Goal: Information Seeking & Learning: Compare options

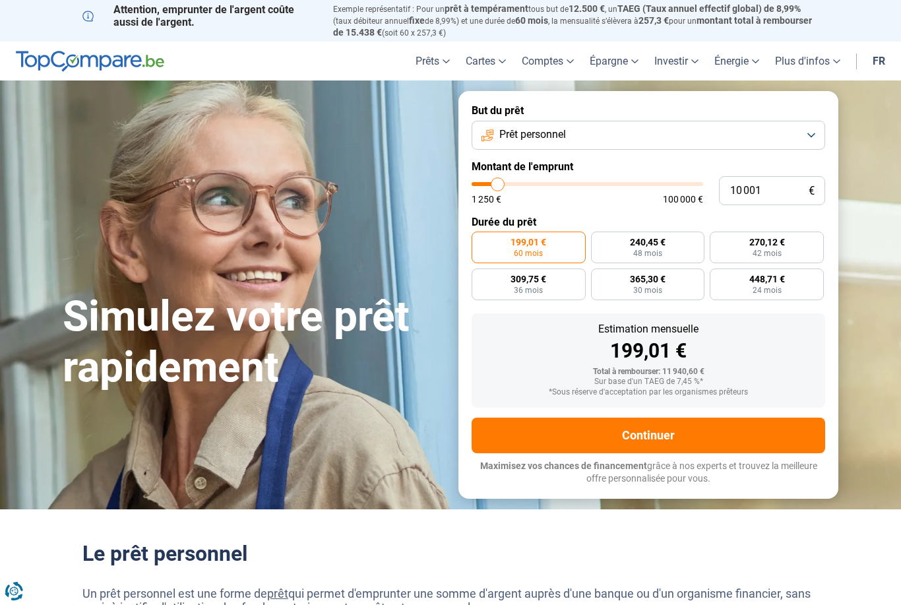
click at [509, 195] on div "1 250 € 100 000 €" at bounding box center [587, 199] width 231 height 9
type input "9 250"
type input "9250"
type input "9 500"
type input "9500"
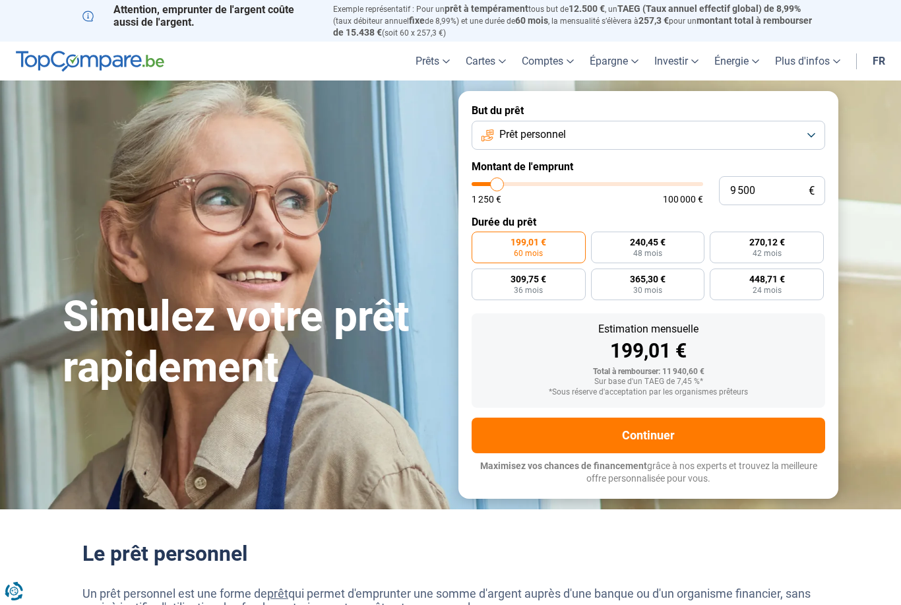
type input "9 750"
type input "9750"
type input "10 500"
type input "10500"
type input "11 250"
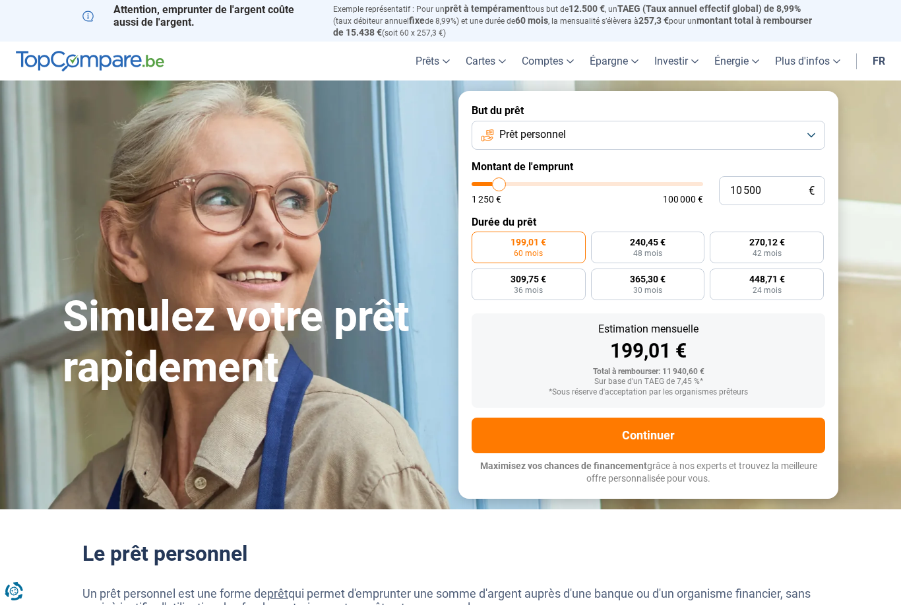
type input "11250"
type input "11 750"
type input "11750"
type input "12 000"
type input "12000"
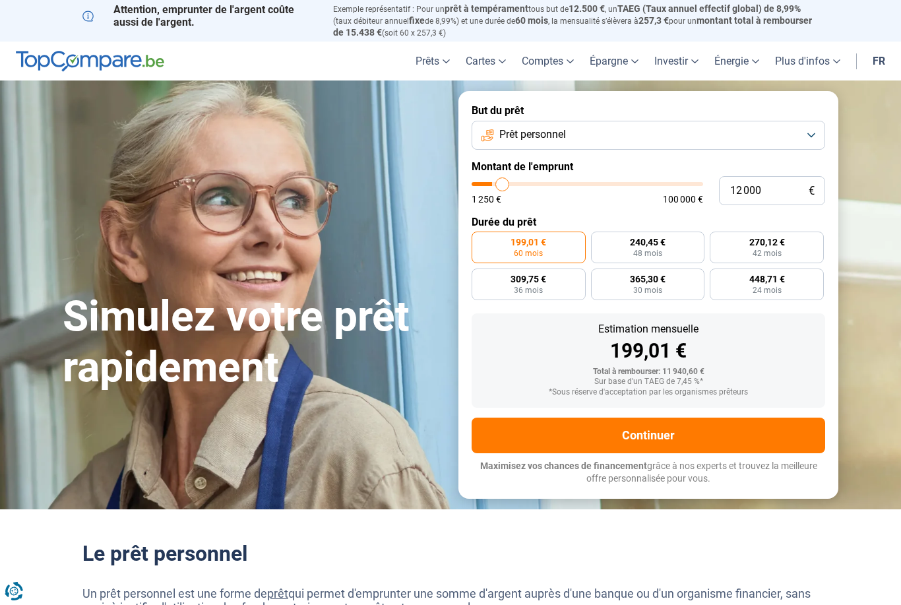
type input "12 500"
type input "12500"
type input "13 250"
type input "13250"
type input "13 500"
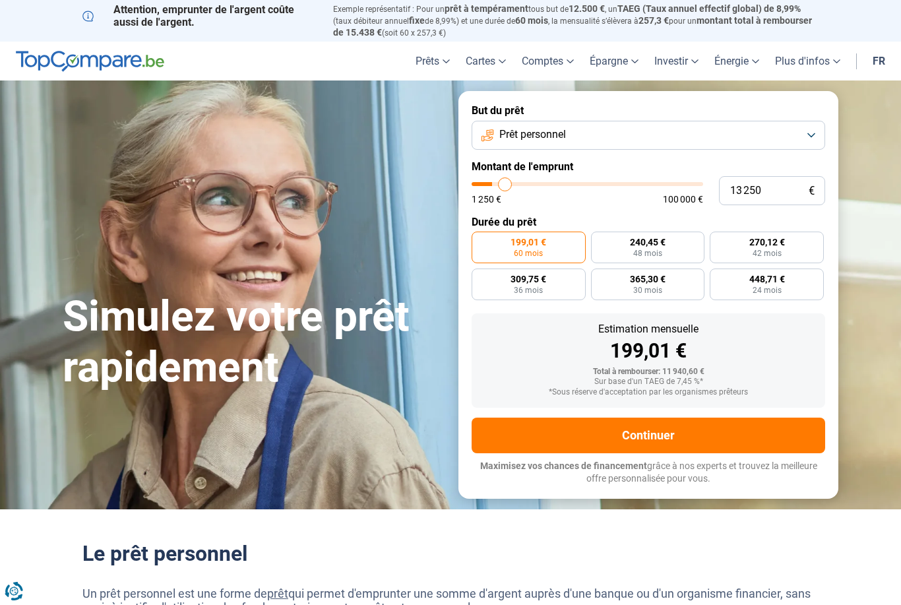
type input "13500"
type input "14 000"
type input "14000"
type input "14 250"
type input "14250"
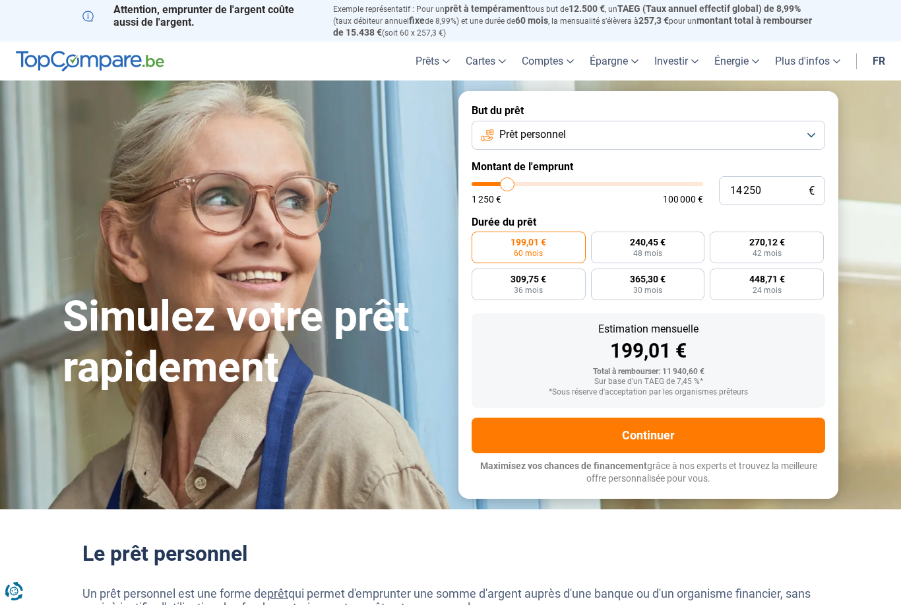
type input "15 000"
type input "15000"
type input "15 250"
type input "15250"
type input "15 750"
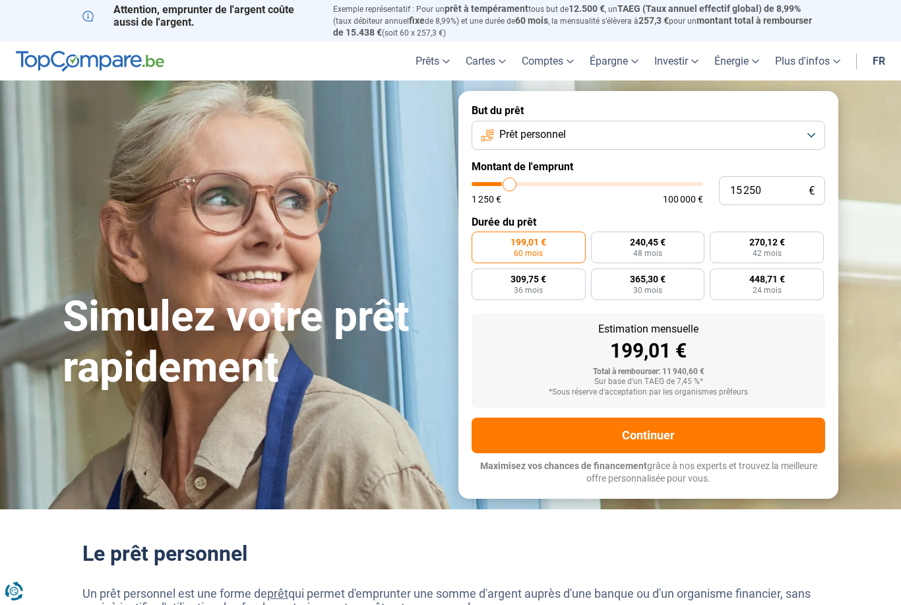
type input "15750"
type input "16 250"
type input "16250"
type input "16 750"
type input "16750"
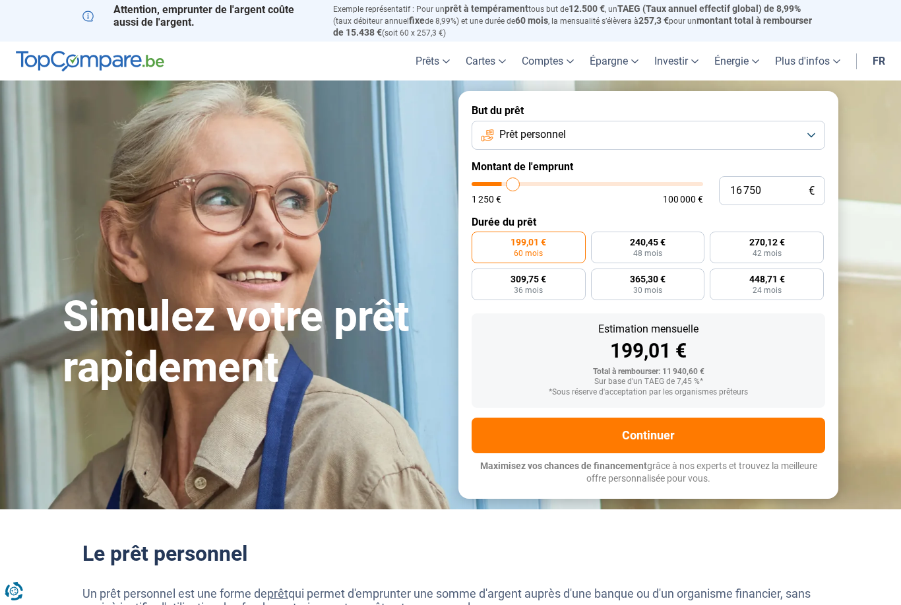
type input "17 000"
type input "17000"
type input "17 750"
type input "17750"
type input "18 250"
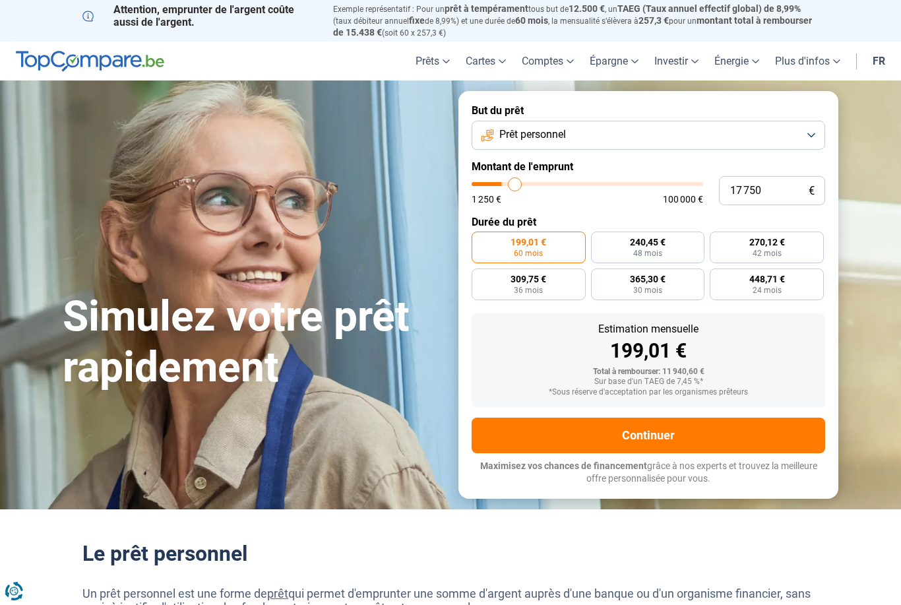
type input "18250"
type input "18 500"
type input "18500"
type input "18 750"
type input "18750"
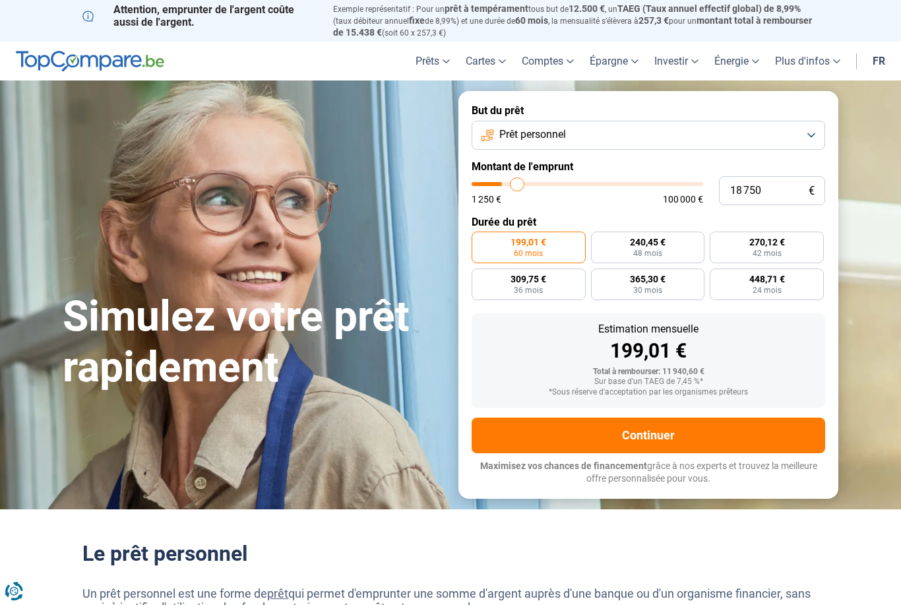
type input "19 500"
type input "19500"
type input "19 750"
type input "19750"
type input "20 000"
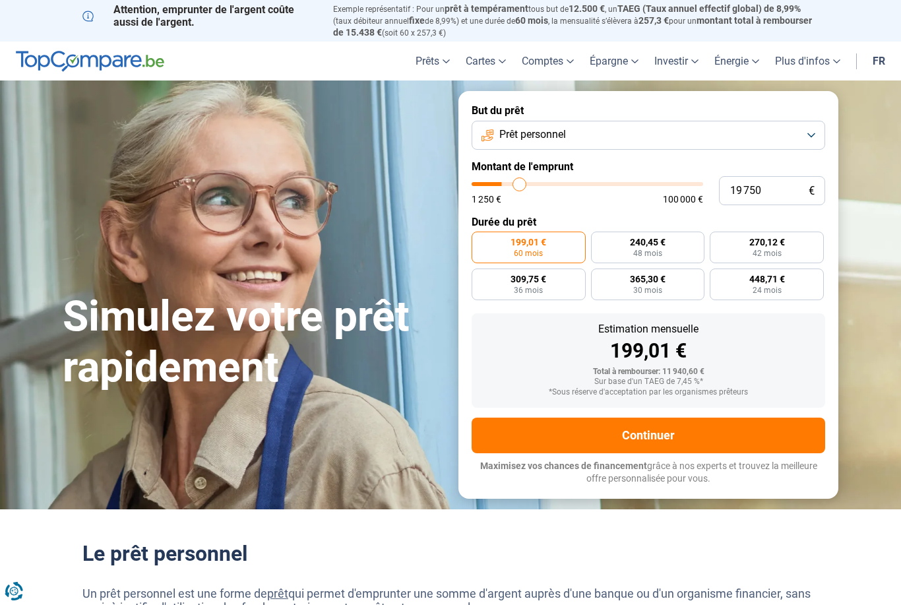
type input "20000"
type input "20 500"
type input "20500"
type input "20 750"
type input "20750"
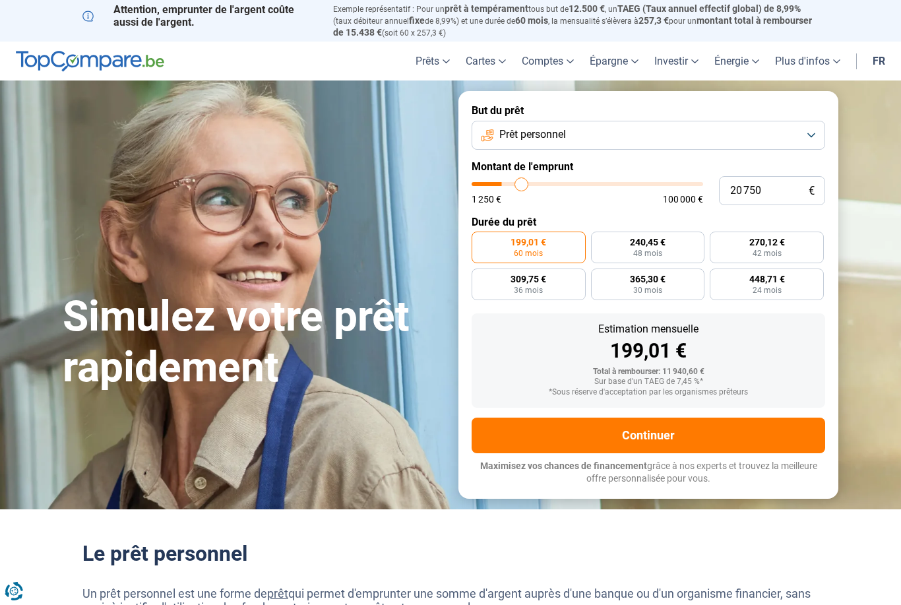
type input "21 000"
type input "21000"
type input "21 250"
type input "21250"
type input "21 500"
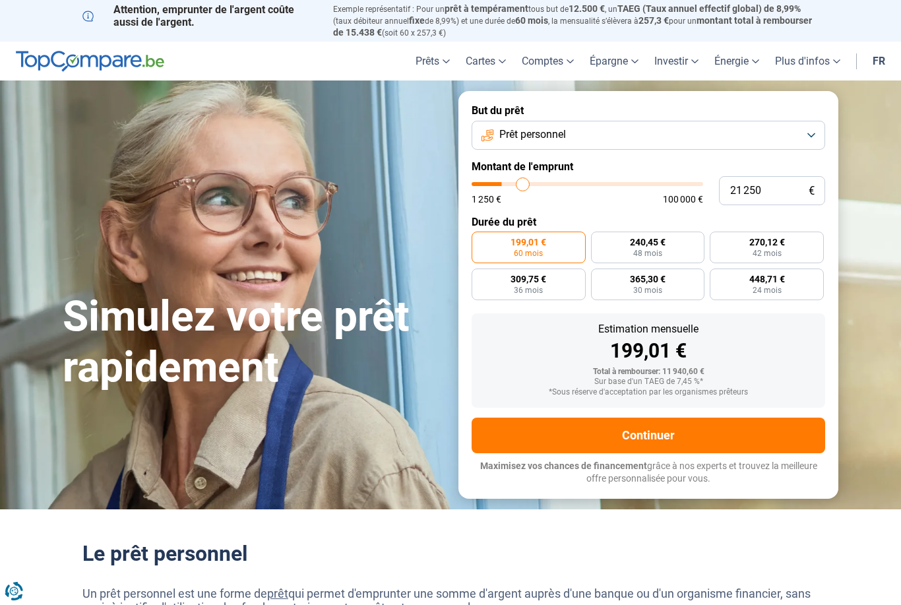
type input "21500"
type input "22 250"
type input "22250"
type input "22 500"
type input "22500"
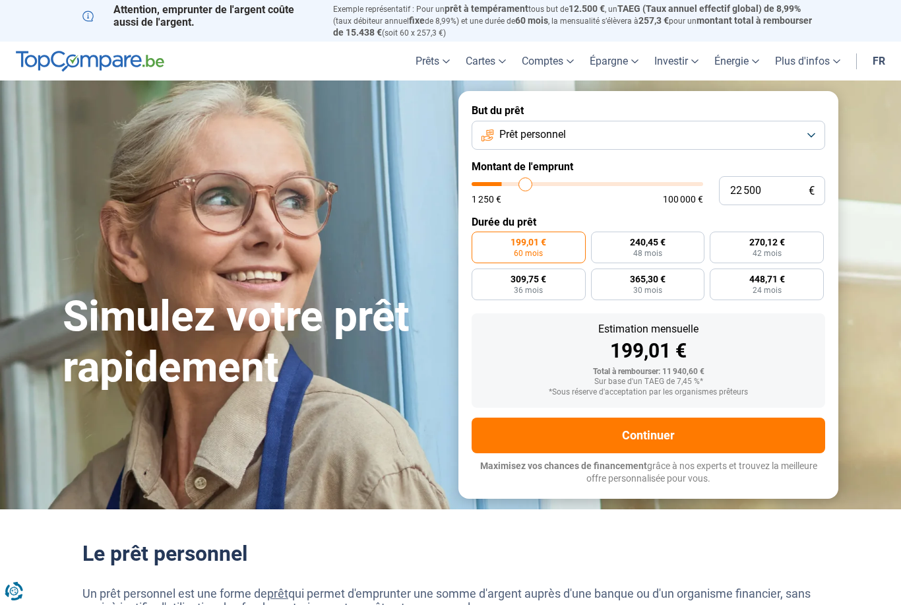
type input "22 750"
type input "22750"
type input "23 000"
type input "23000"
type input "23 500"
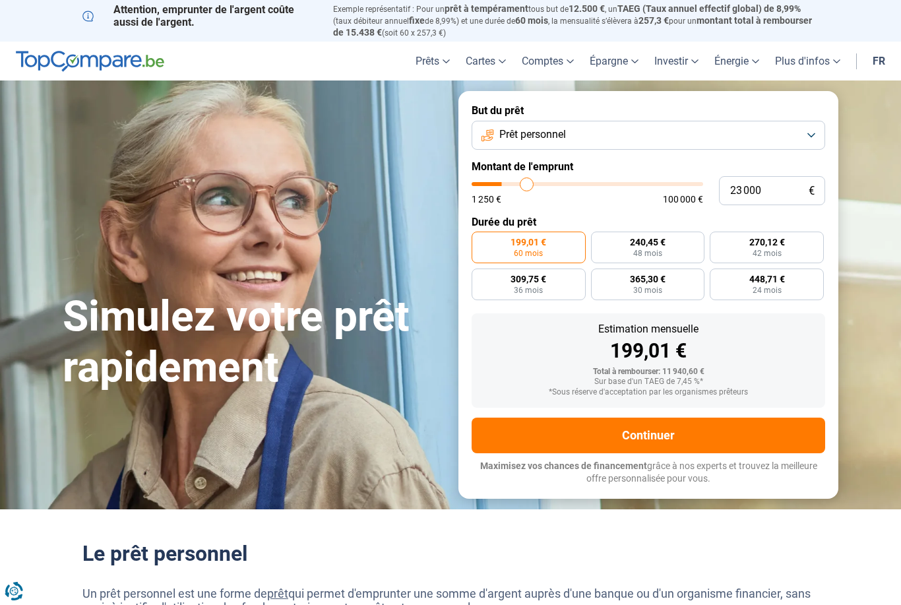
type input "23500"
type input "23 750"
type input "23750"
type input "24 000"
type input "24000"
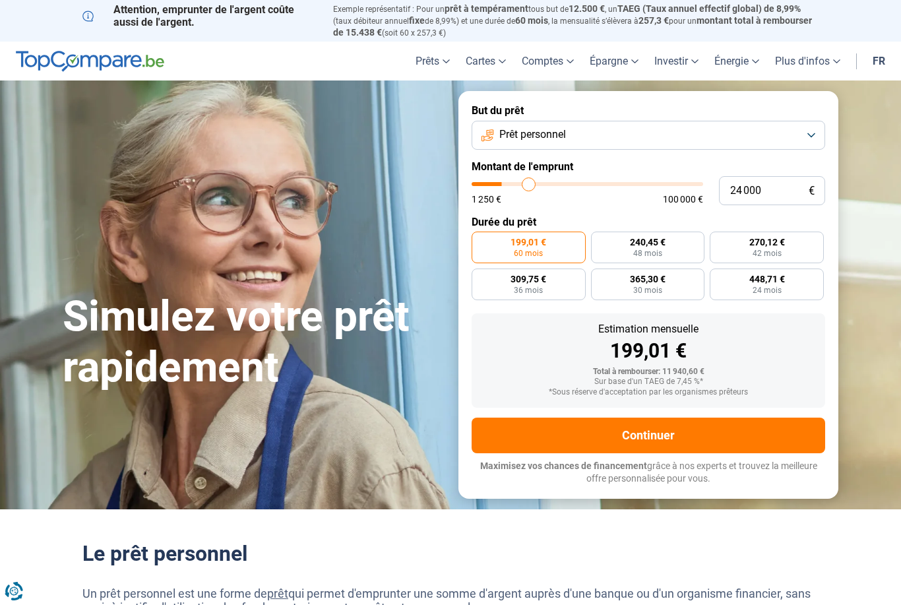
type input "24 250"
type input "24250"
type input "24 500"
type input "24500"
type input "25 000"
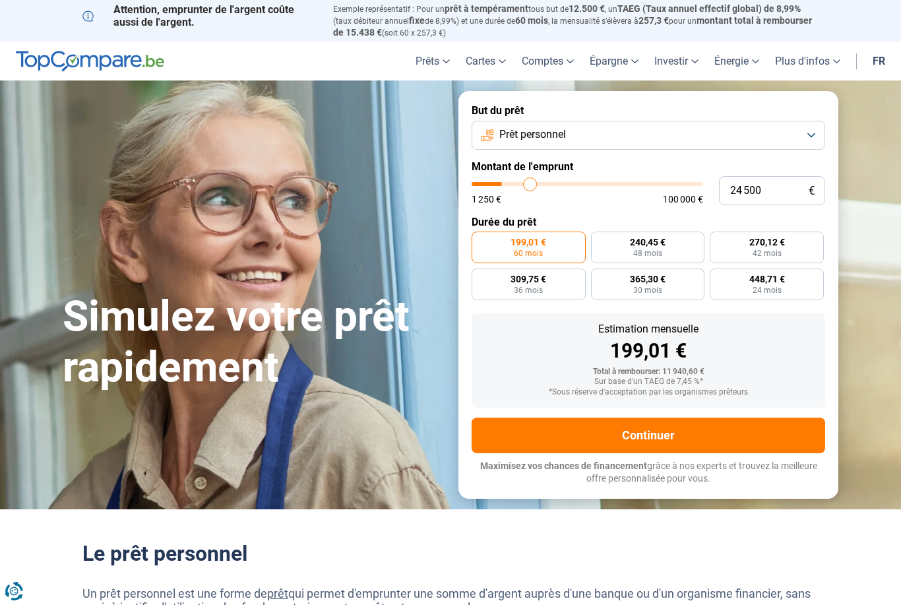
type input "25000"
type input "25 250"
type input "25250"
type input "25 500"
type input "25500"
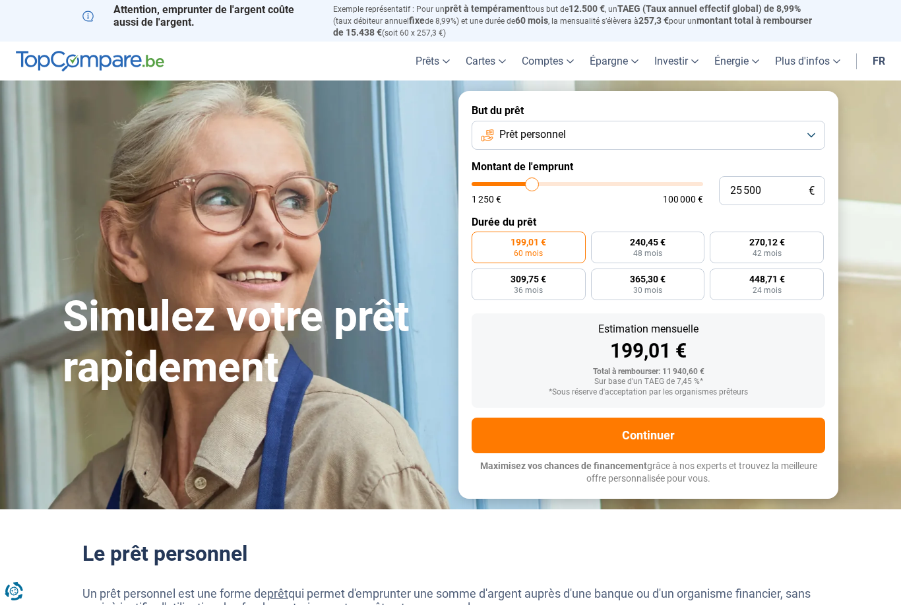
type input "25 750"
type input "25750"
type input "26 000"
type input "26000"
type input "26 500"
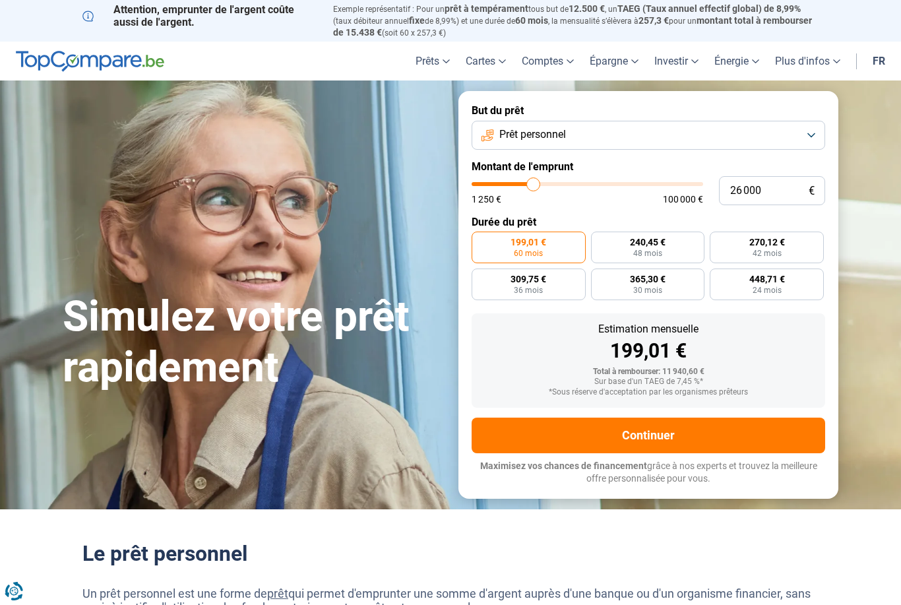
type input "26500"
type input "26 750"
type input "26750"
type input "27 000"
type input "27000"
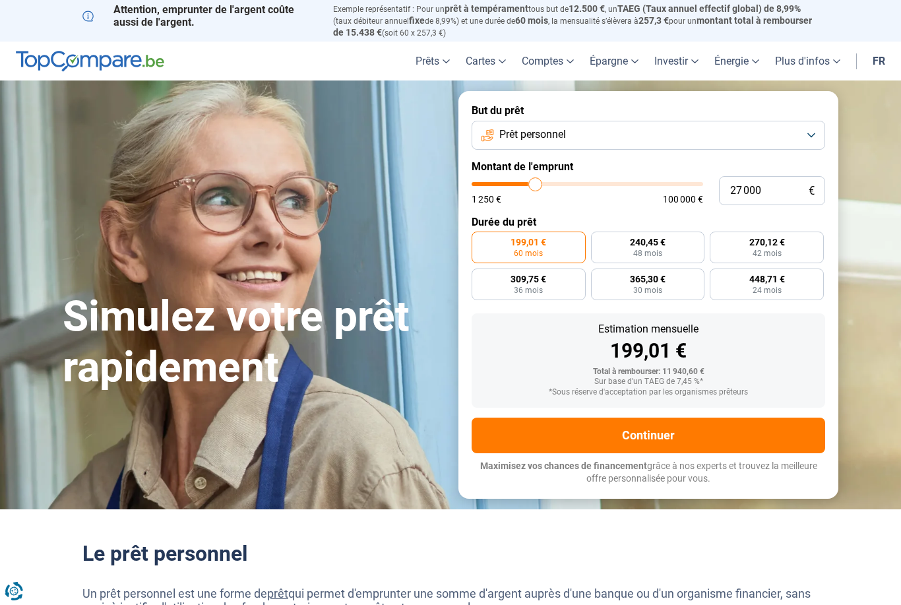
type input "27 250"
type input "27250"
type input "27 500"
type input "27500"
type input "28 000"
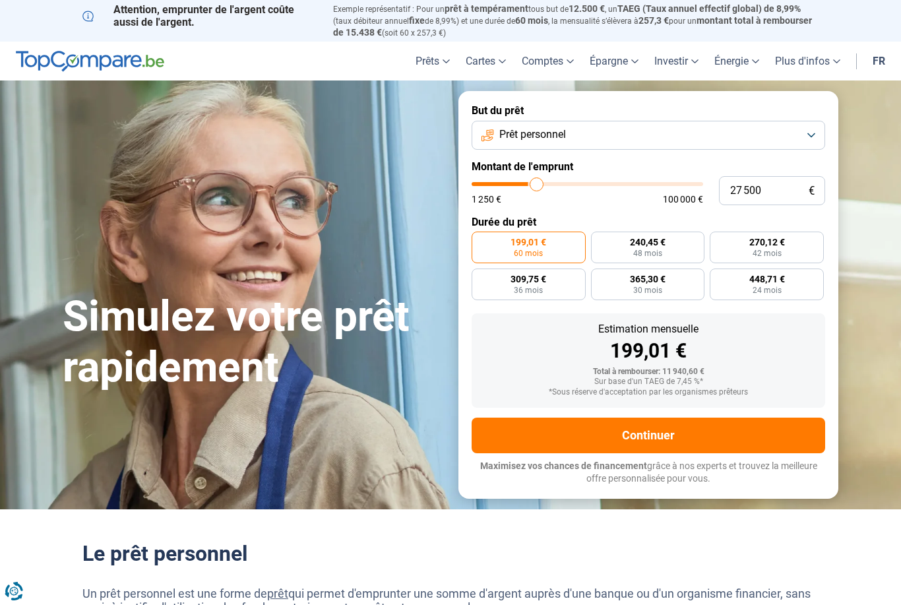
type input "28000"
type input "28 250"
type input "28250"
type input "28 500"
type input "28500"
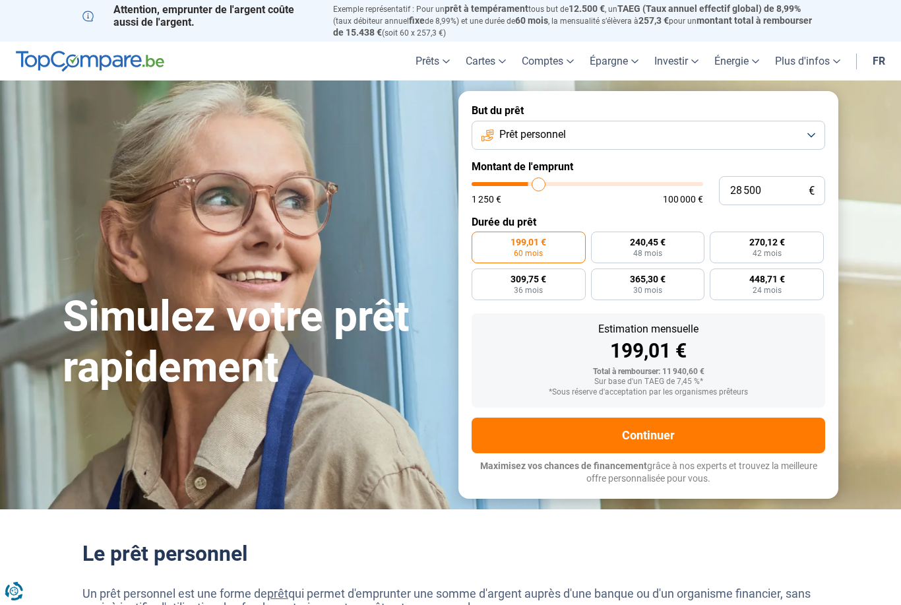
type input "28 750"
type input "28750"
type input "29 000"
type input "29000"
type input "29 500"
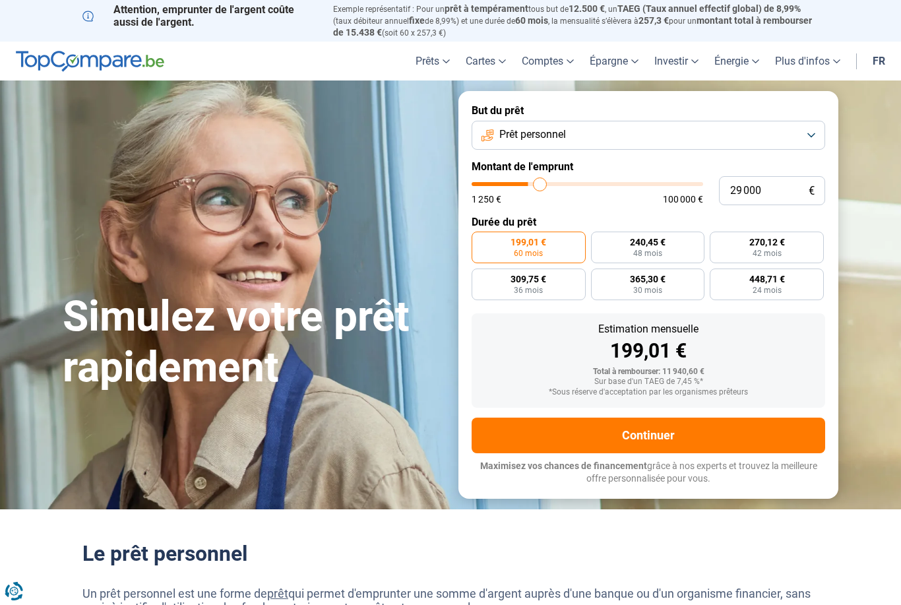
type input "29500"
type input "29 750"
type input "29750"
type input "30 000"
type input "30000"
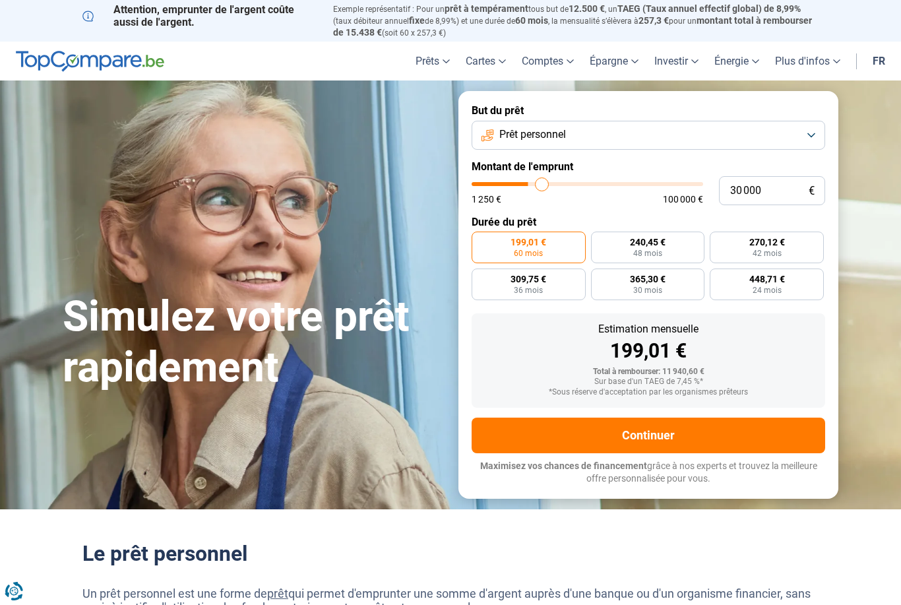
type input "30 250"
type input "30250"
type input "30 500"
type input "30500"
type input "31 000"
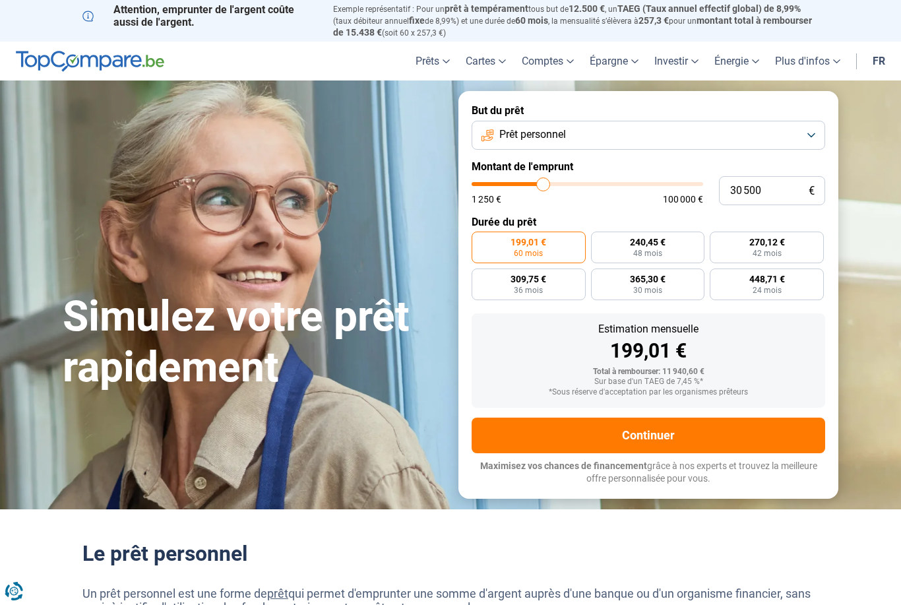
type input "31000"
type input "31 250"
type input "31250"
type input "31 500"
type input "31500"
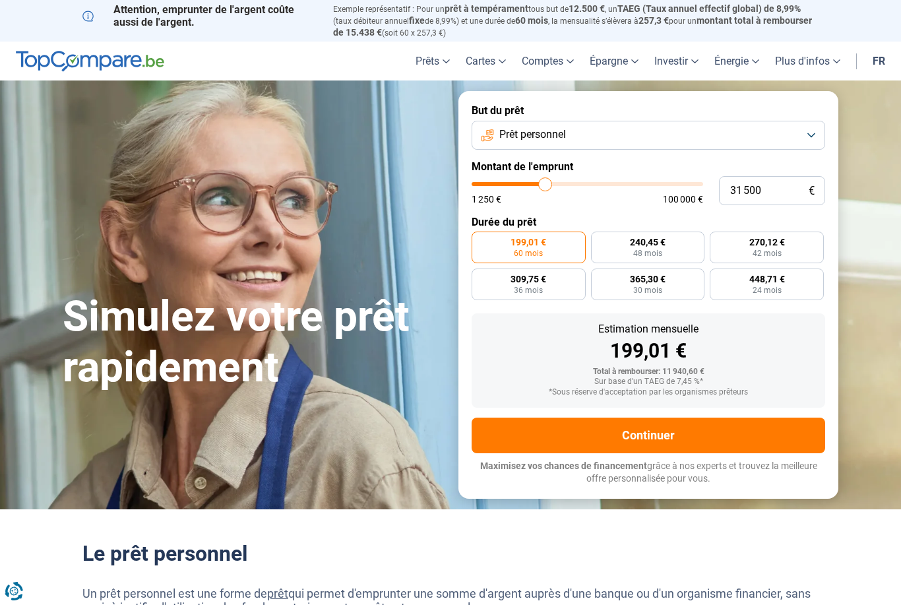
type input "31 750"
type input "31750"
type input "32 000"
type input "32000"
type input "32 500"
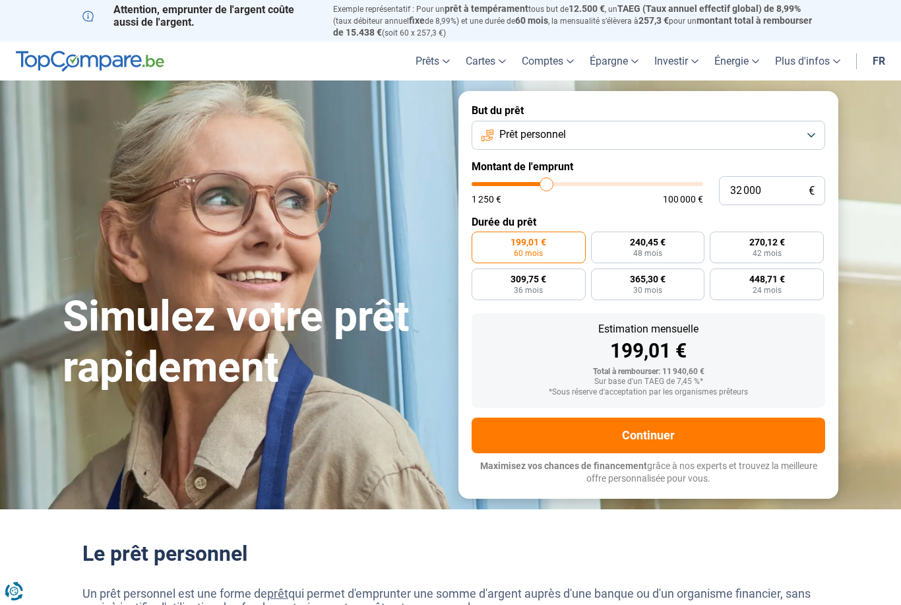
type input "32500"
type input "32 750"
type input "32750"
type input "33 000"
type input "33000"
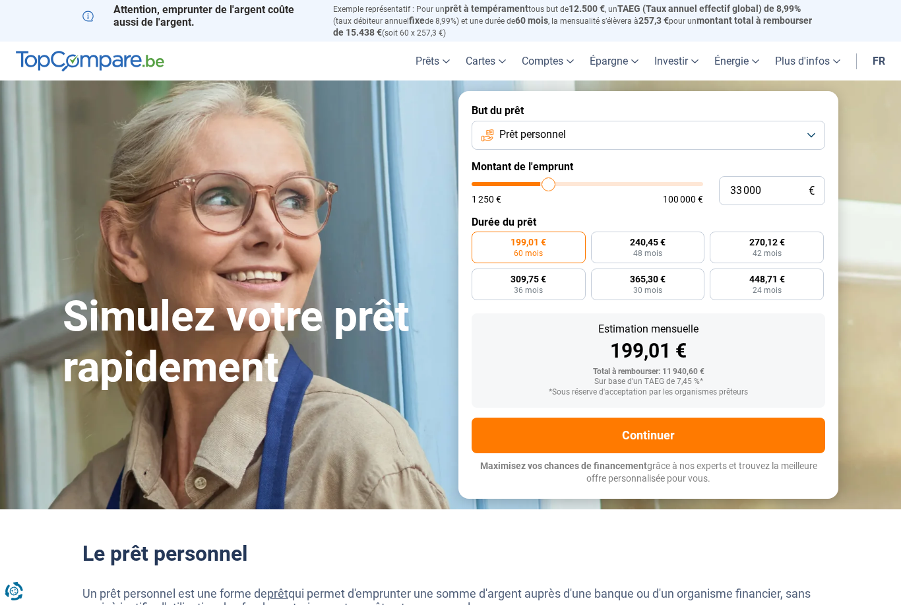
type input "33 250"
type input "33250"
type input "33 500"
type input "33500"
type input "34 000"
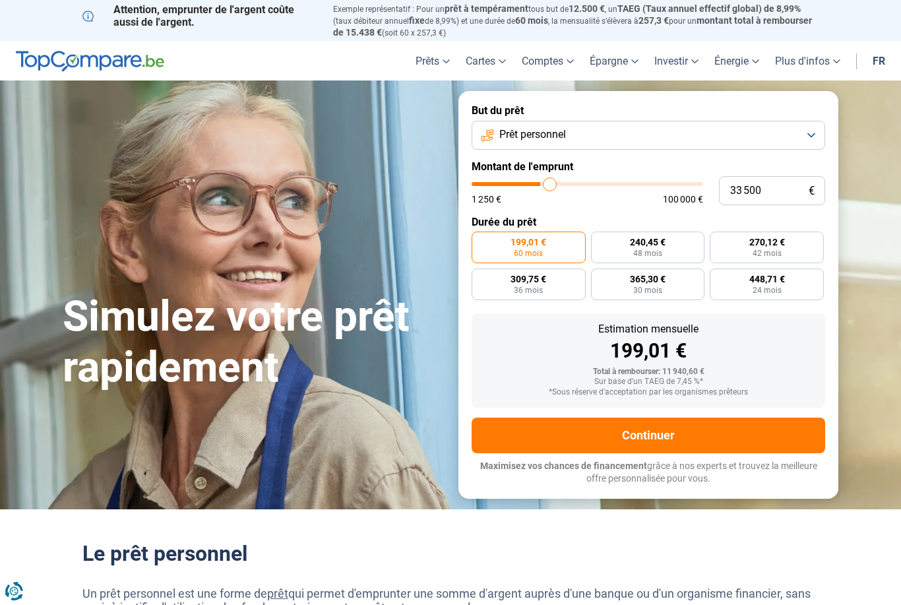
type input "34000"
type input "34 250"
type input "34250"
type input "34 500"
type input "34500"
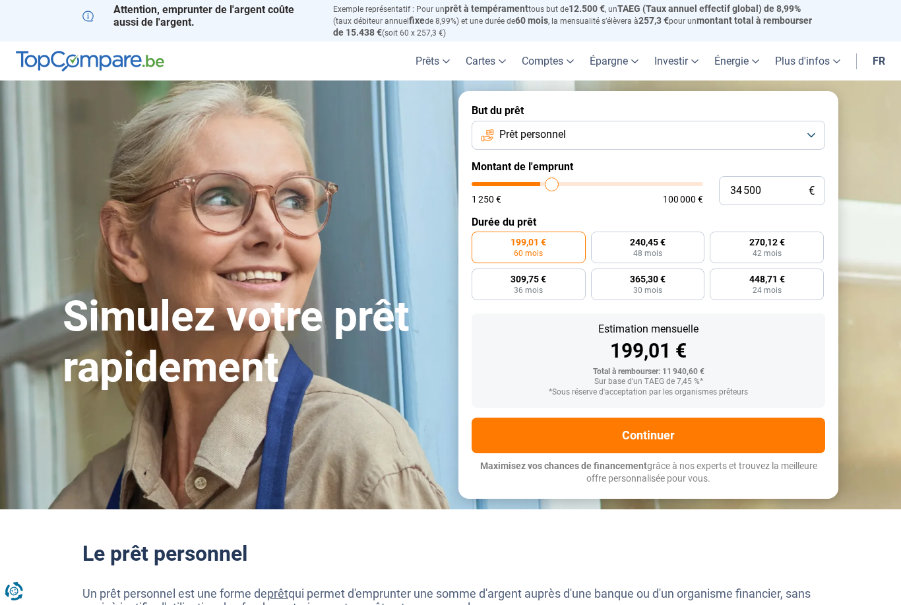
type input "34 750"
type input "34750"
type input "35 000"
type input "35000"
type input "35 500"
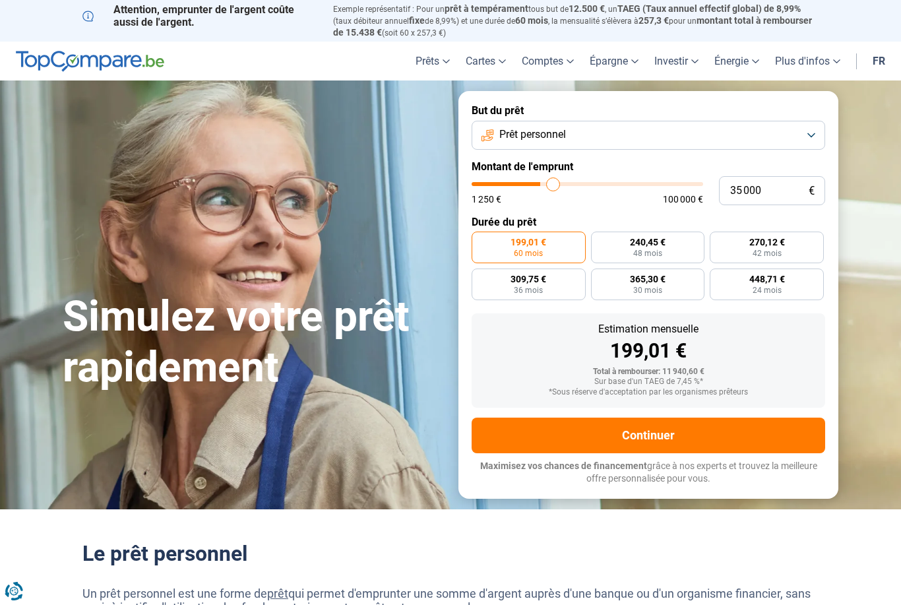
type input "35500"
type input "35 750"
type input "35750"
type input "35 500"
type input "35500"
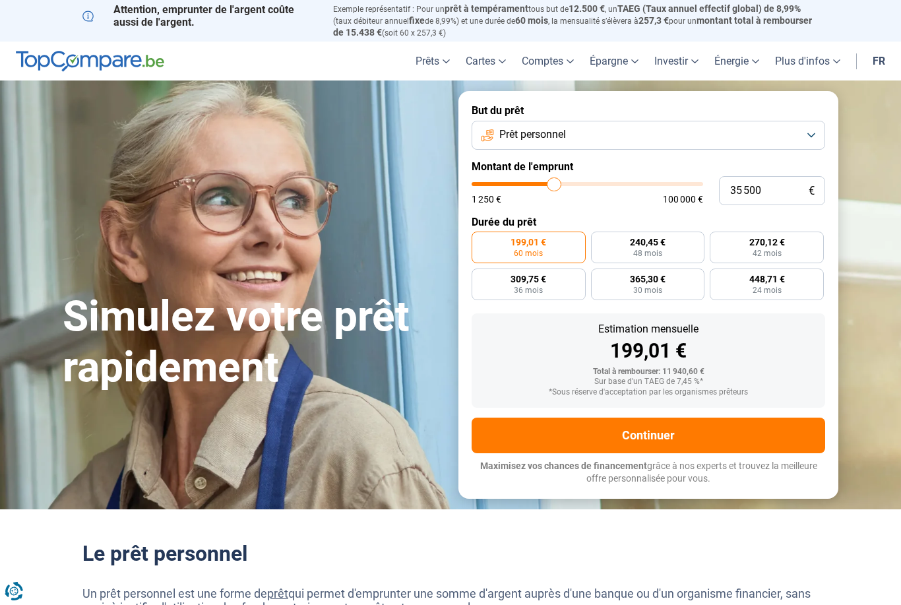
type input "35 000"
type input "35000"
type input "34 750"
type input "34750"
type input "34 500"
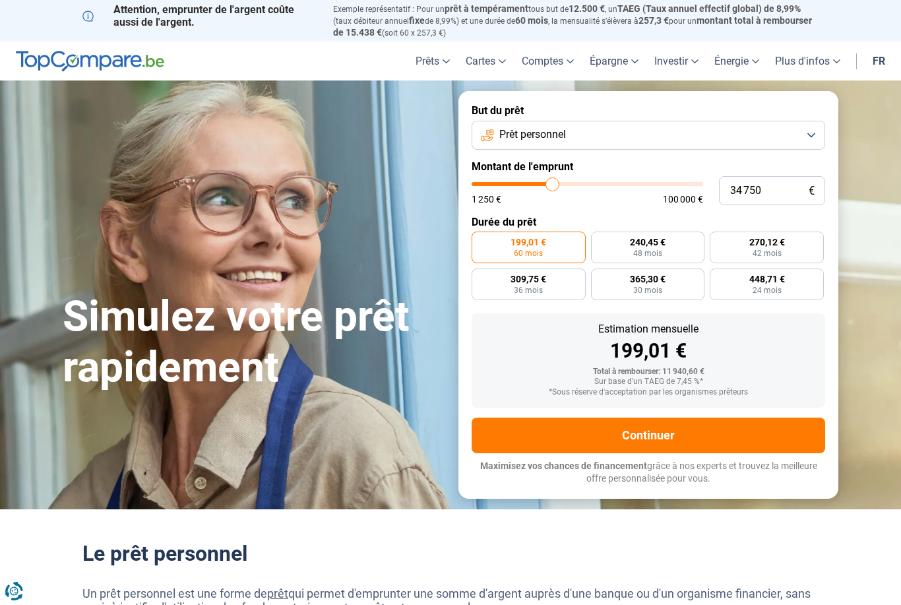
type input "34500"
type input "34 250"
type input "34250"
type input "34 000"
type input "34000"
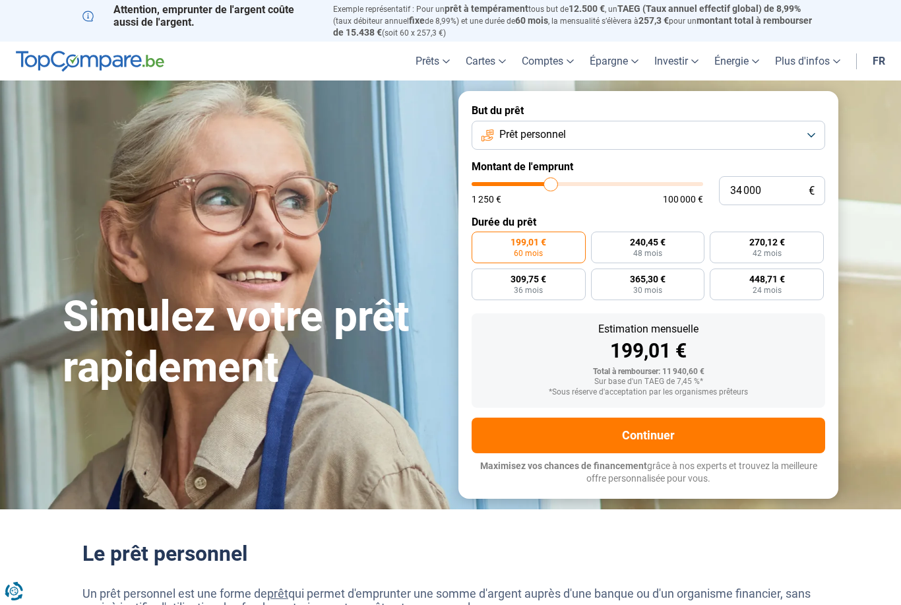
type input "33 500"
type input "33500"
type input "33 250"
type input "33250"
type input "33 000"
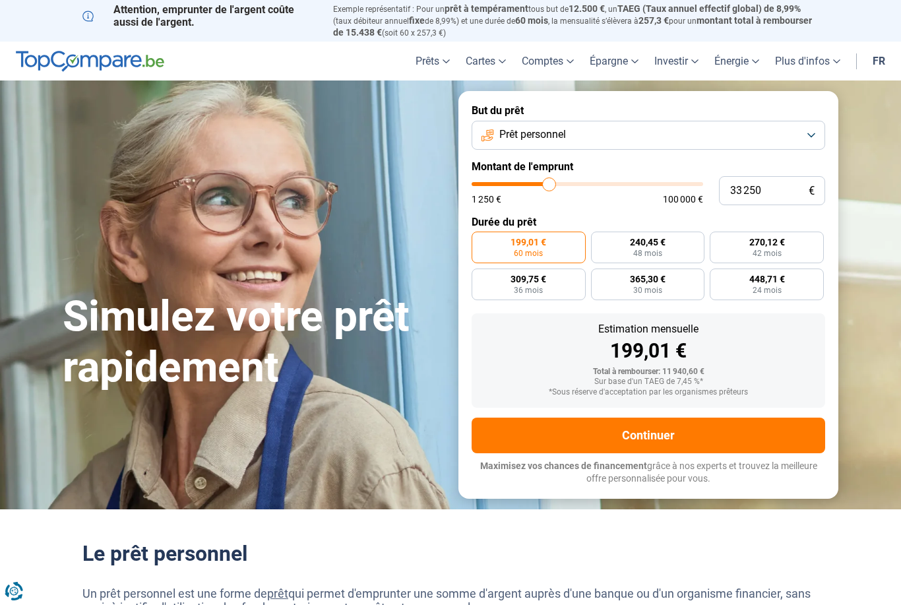
type input "33000"
type input "33 250"
type input "33250"
type input "33 500"
type input "33500"
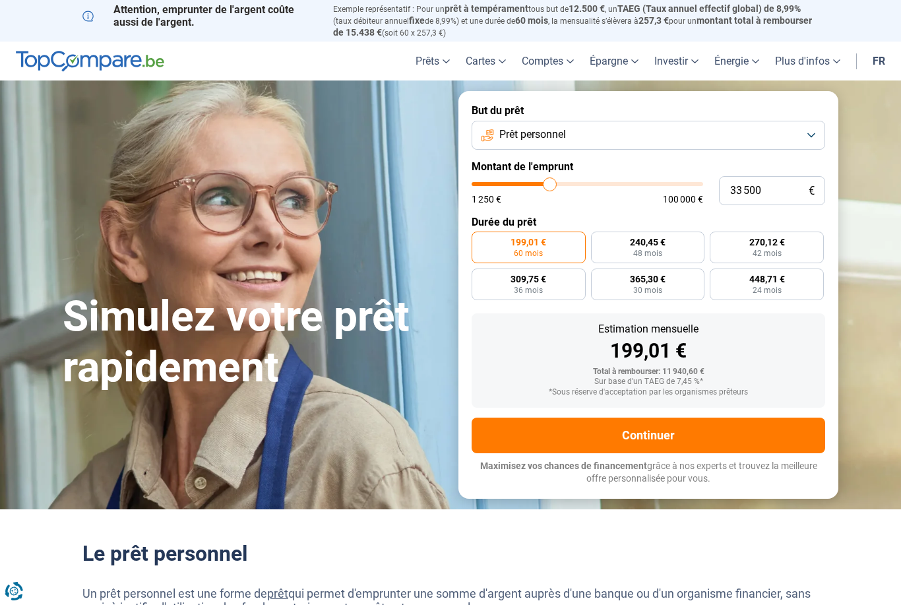
type input "34 000"
type input "34000"
type input "34 250"
type input "34250"
type input "34 000"
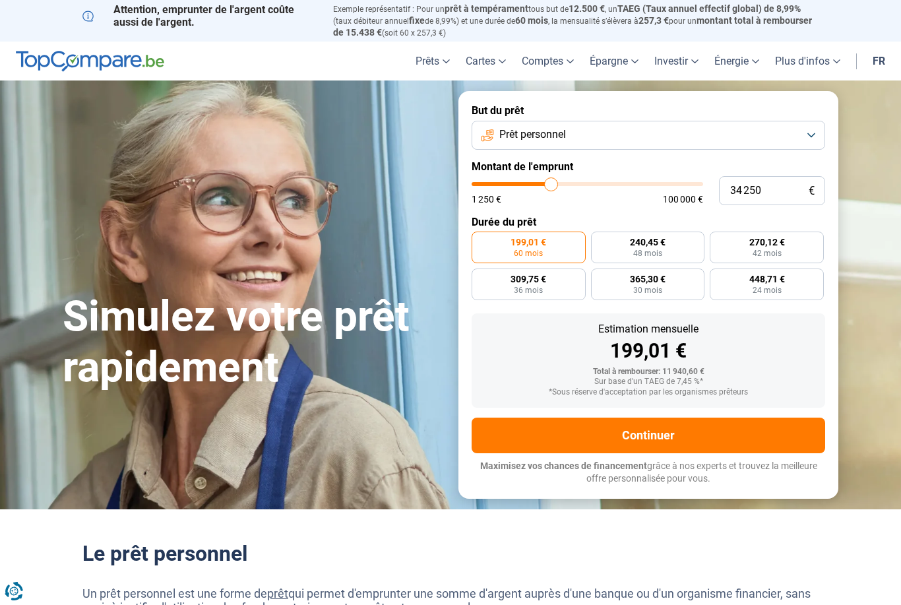
type input "34000"
type input "33 500"
type input "33500"
type input "33 250"
type input "33250"
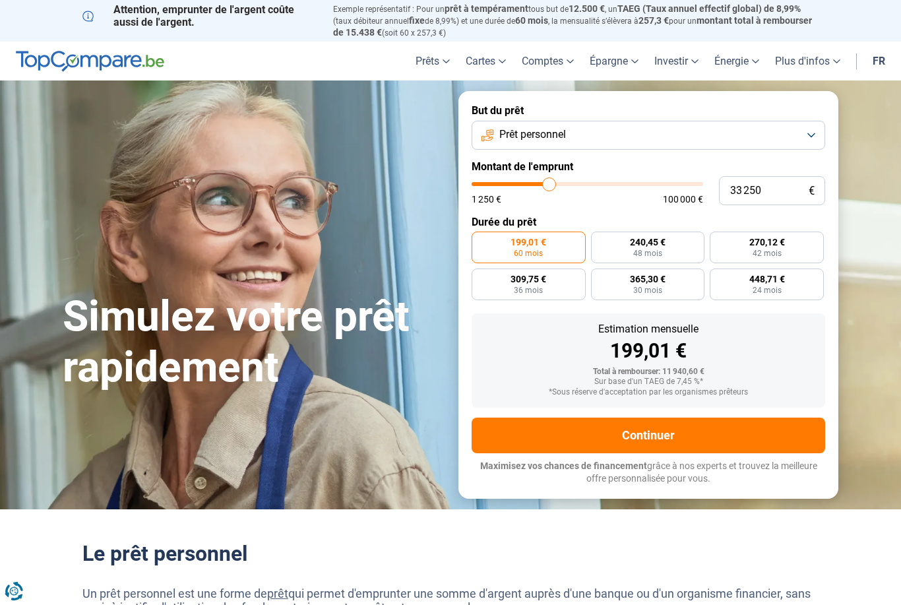
type input "33 000"
type input "33000"
type input "33 250"
type input "33250"
type input "33 500"
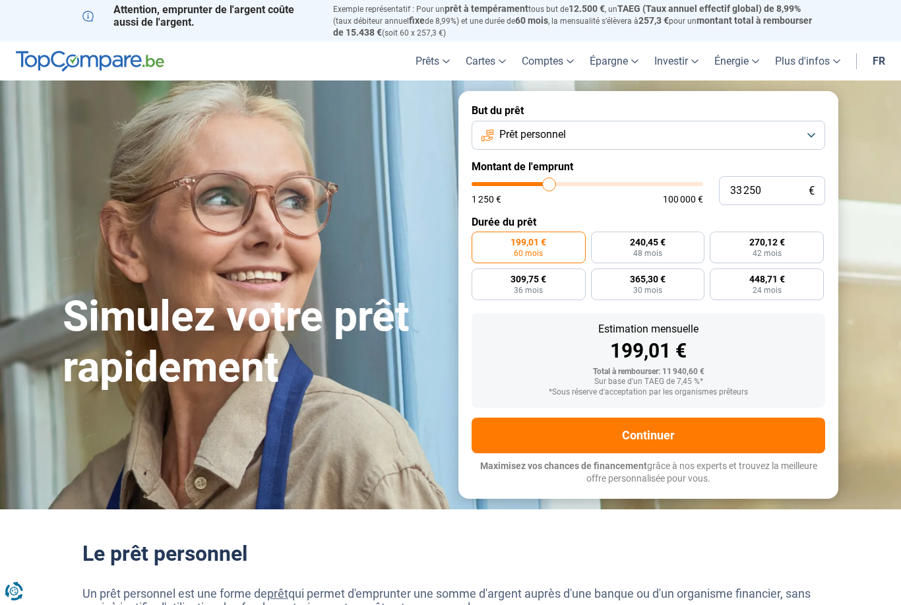
type input "33500"
type input "34 000"
type input "34000"
type input "34 250"
type input "34250"
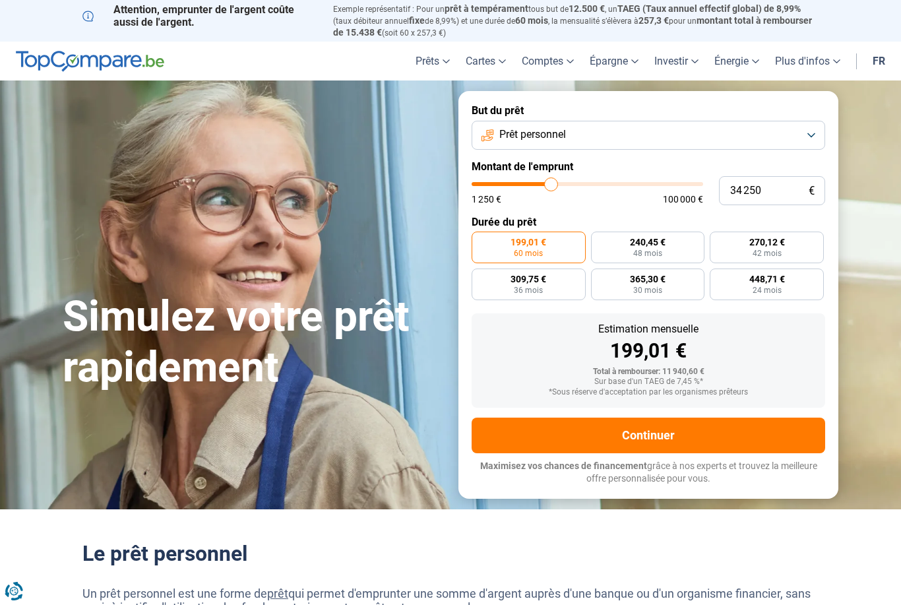
type input "34 500"
type input "34500"
type input "34 750"
type input "34750"
type input "35 000"
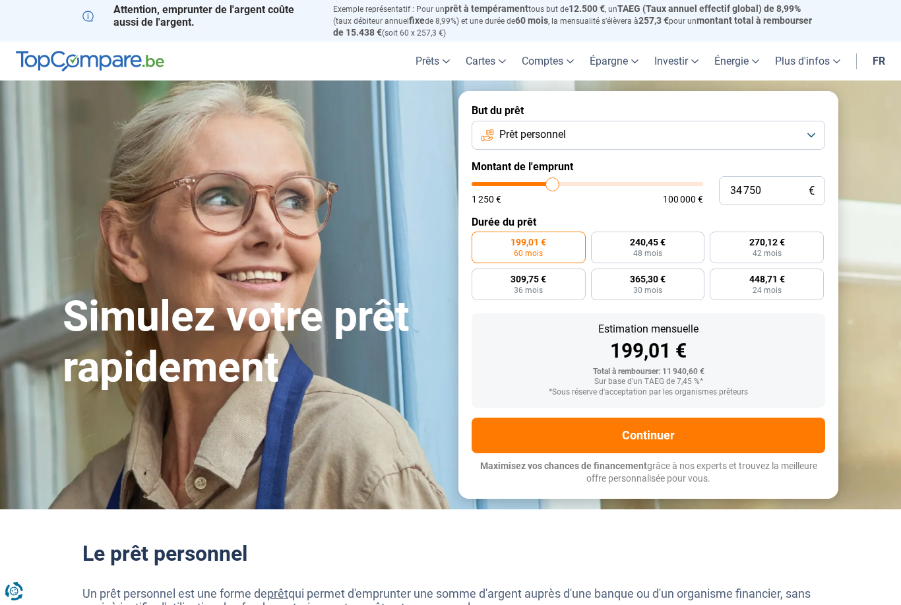
type input "35000"
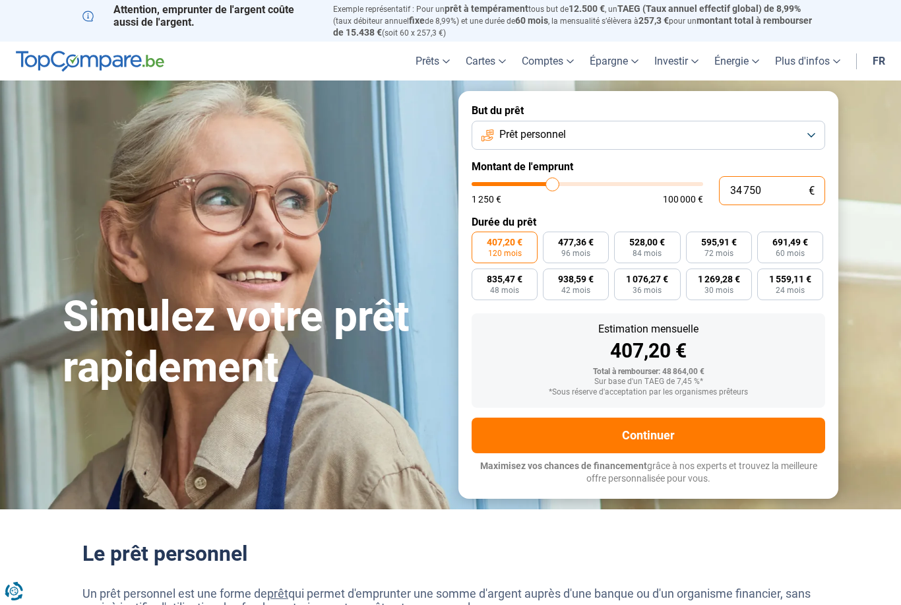
click at [774, 187] on input "34 750" at bounding box center [772, 190] width 106 height 29
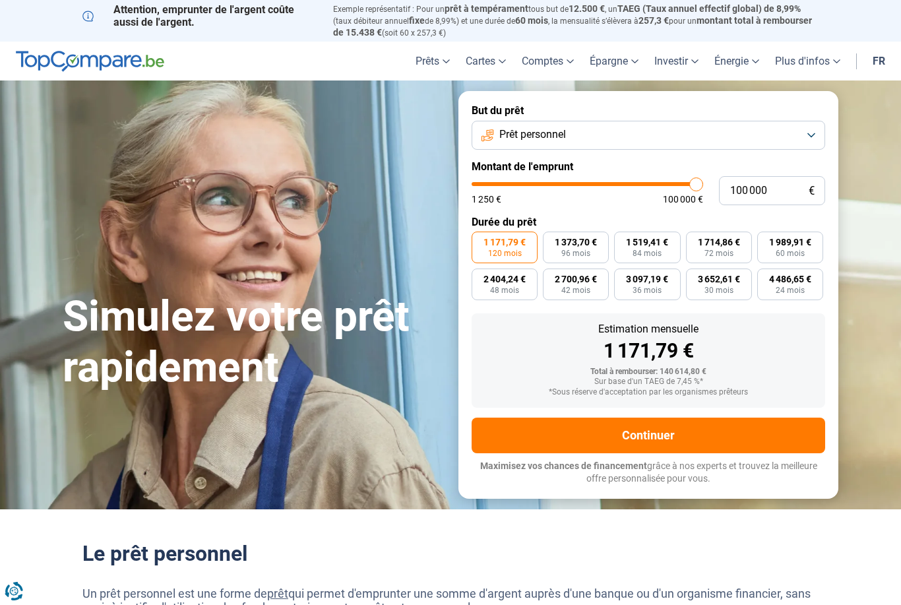
click at [698, 133] on button "Prêt personnel" at bounding box center [648, 135] width 353 height 29
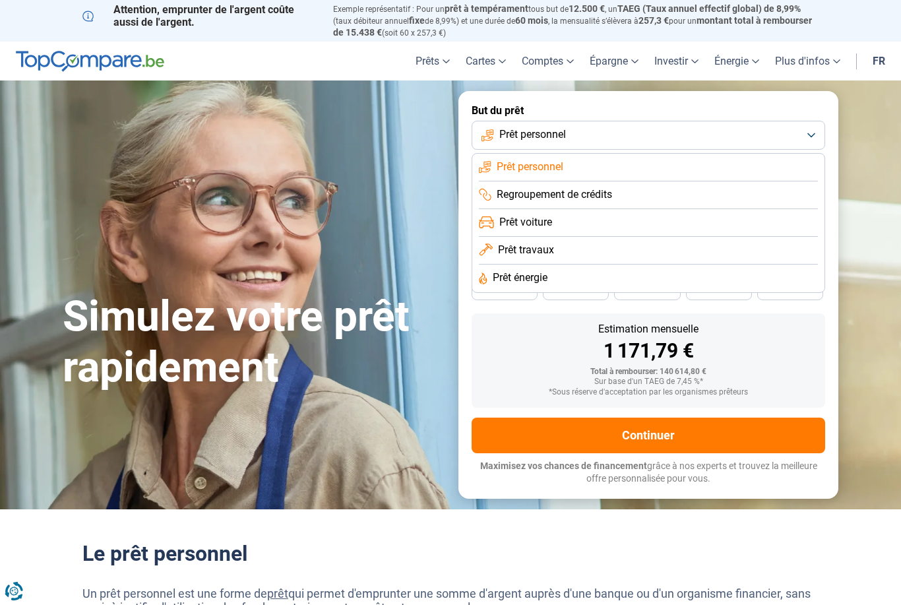
click at [674, 191] on li "Regroupement de crédits" at bounding box center [648, 195] width 339 height 28
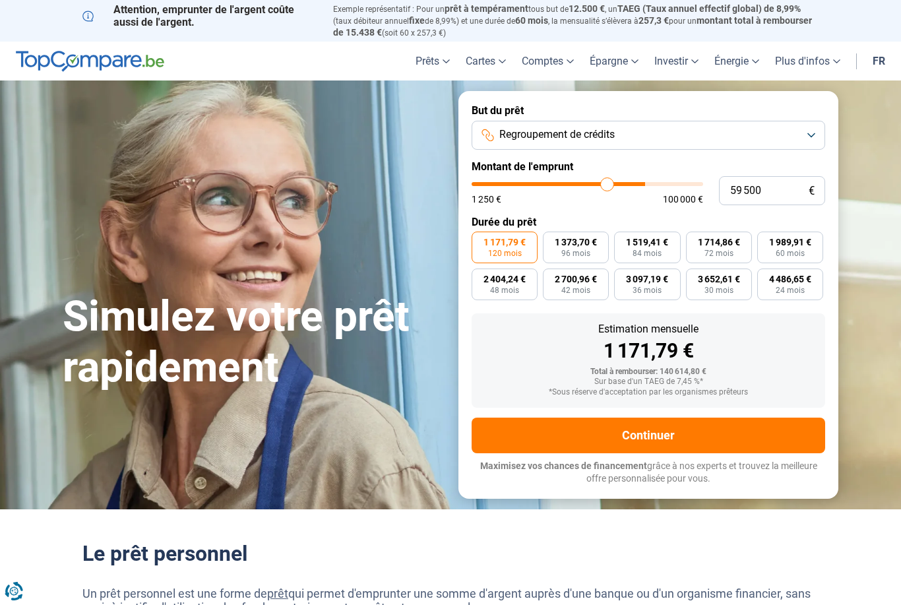
drag, startPoint x: 695, startPoint y: 177, endPoint x: 607, endPoint y: 180, distance: 88.4
click at [607, 182] on input "range" at bounding box center [587, 184] width 231 height 4
drag, startPoint x: 607, startPoint y: 180, endPoint x: 541, endPoint y: 192, distance: 66.4
click at [541, 192] on div "1 250 € 100 000 €" at bounding box center [587, 193] width 231 height 22
click at [544, 188] on div "1 250 € 100 000 €" at bounding box center [587, 193] width 231 height 22
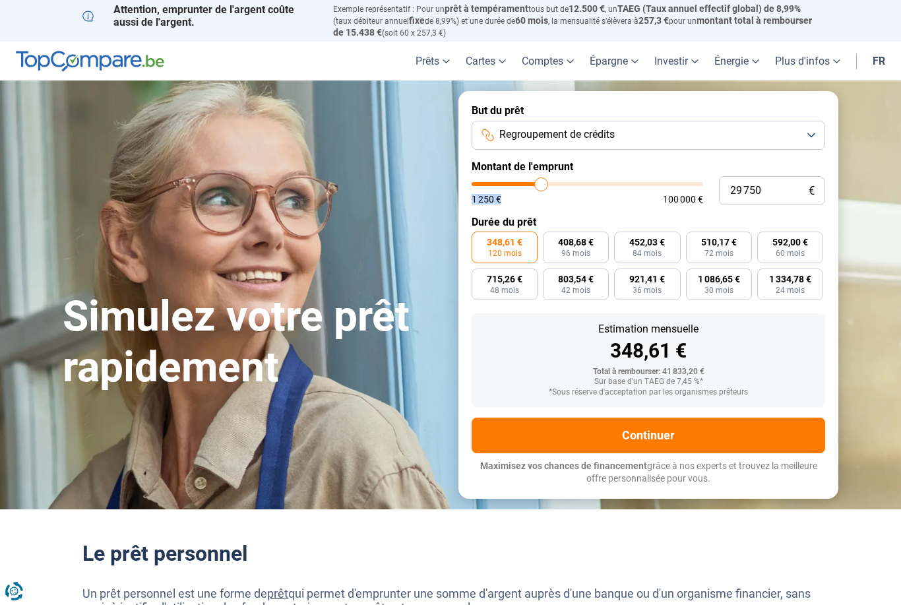
click at [541, 187] on div "1 250 € 100 000 €" at bounding box center [587, 193] width 231 height 22
drag, startPoint x: 542, startPoint y: 187, endPoint x: 586, endPoint y: 190, distance: 43.6
click at [586, 190] on div "1 250 € 100 000 €" at bounding box center [587, 193] width 231 height 22
click at [758, 131] on button "Regroupement de crédits" at bounding box center [648, 135] width 353 height 29
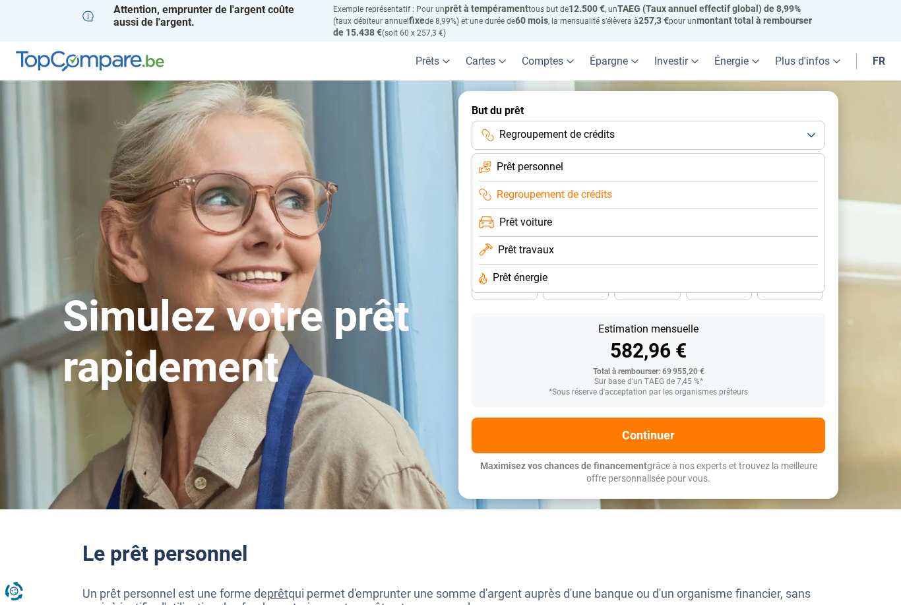
click at [721, 220] on li "Prêt voiture" at bounding box center [648, 223] width 339 height 28
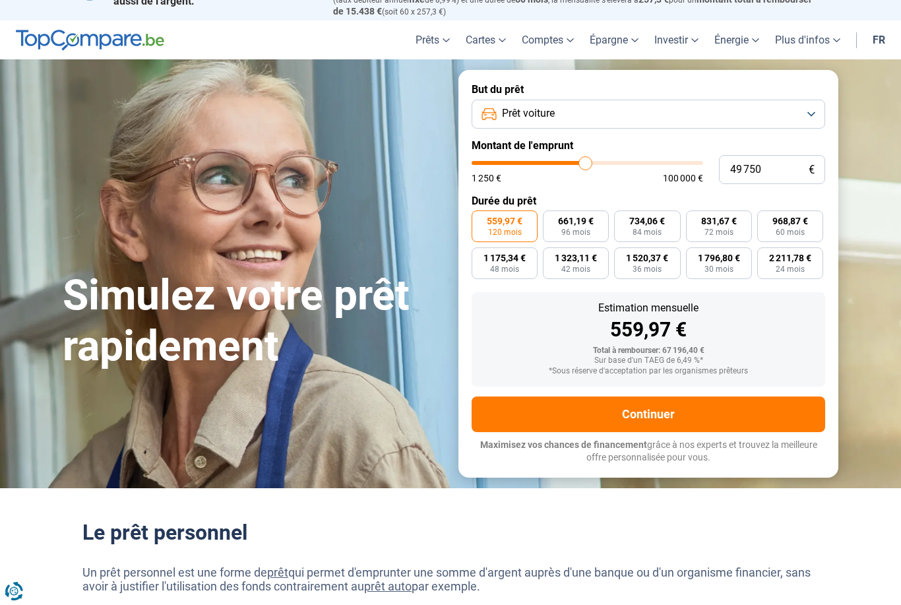
scroll to position [24, 0]
